Goal: Find specific page/section: Find specific page/section

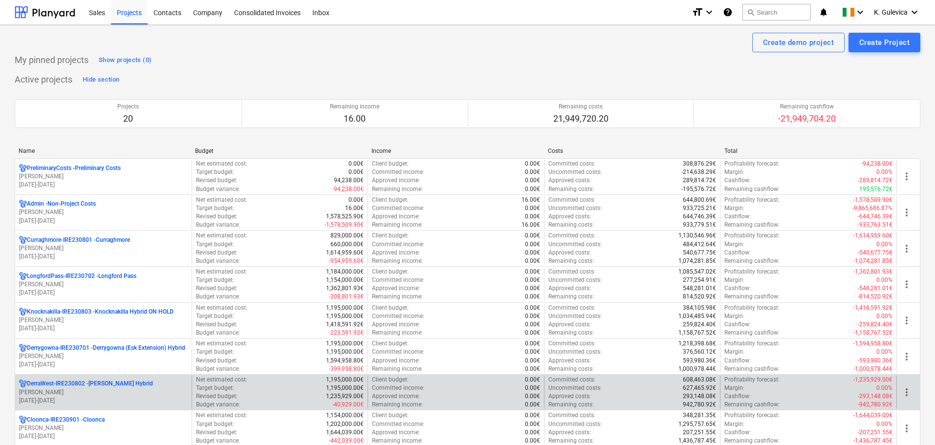
click at [99, 387] on p "DerraWest-IRE230802 - [PERSON_NAME] Hybrid" at bounding box center [90, 384] width 126 height 8
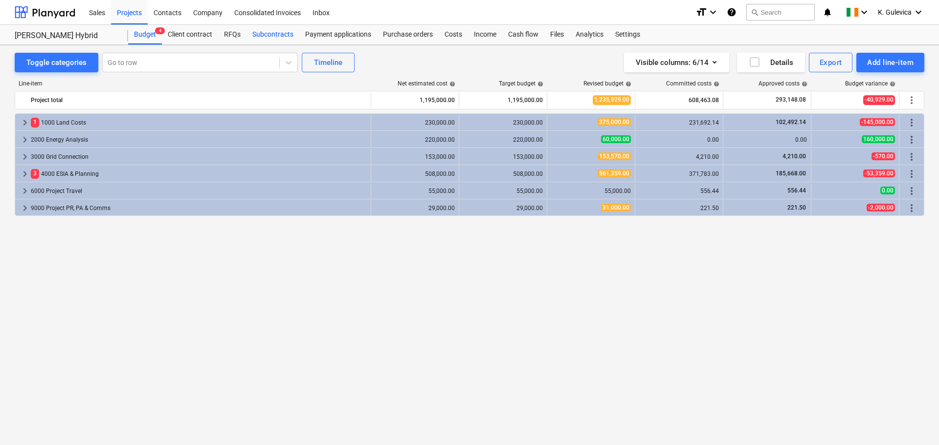
click at [275, 37] on div "Subcontracts" at bounding box center [272, 35] width 53 height 20
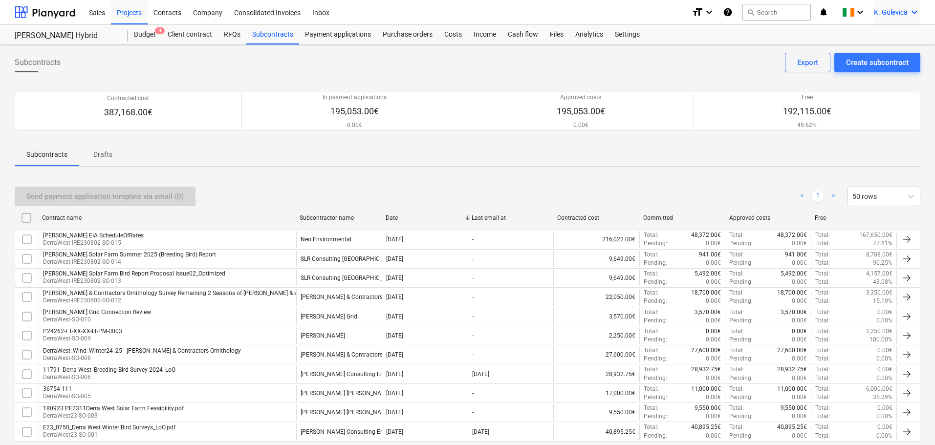
click at [888, 9] on span "K. Gulevica" at bounding box center [891, 12] width 34 height 8
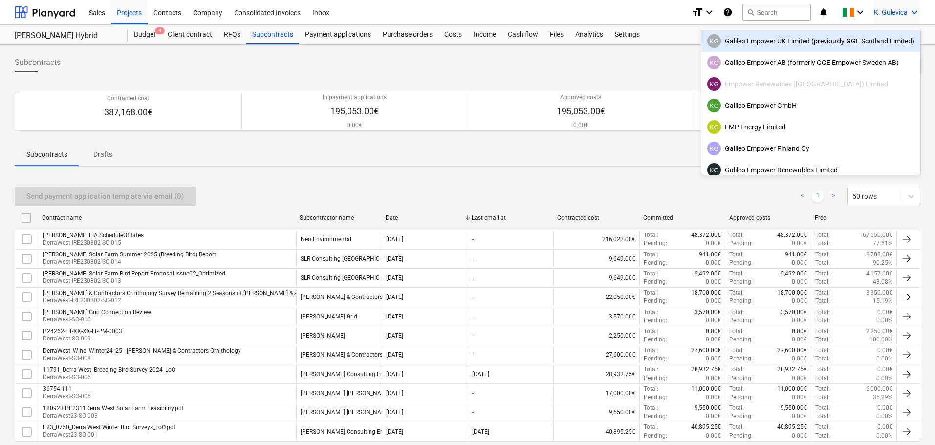
click at [799, 42] on div "KG Galileo Empower UK Limited (previously GGE Scotland Limited)" at bounding box center [810, 41] width 207 height 14
